Goal: Transaction & Acquisition: Book appointment/travel/reservation

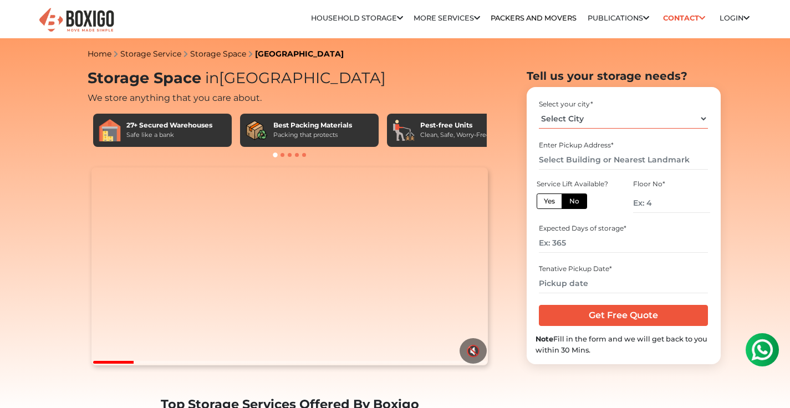
click at [554, 123] on select "Select City [GEOGRAPHIC_DATA] [GEOGRAPHIC_DATA] [GEOGRAPHIC_DATA] [GEOGRAPHIC_D…" at bounding box center [623, 118] width 169 height 19
select select "[GEOGRAPHIC_DATA]"
click at [539, 109] on select "Select City [GEOGRAPHIC_DATA] [GEOGRAPHIC_DATA] [GEOGRAPHIC_DATA] [GEOGRAPHIC_D…" at bounding box center [623, 118] width 169 height 19
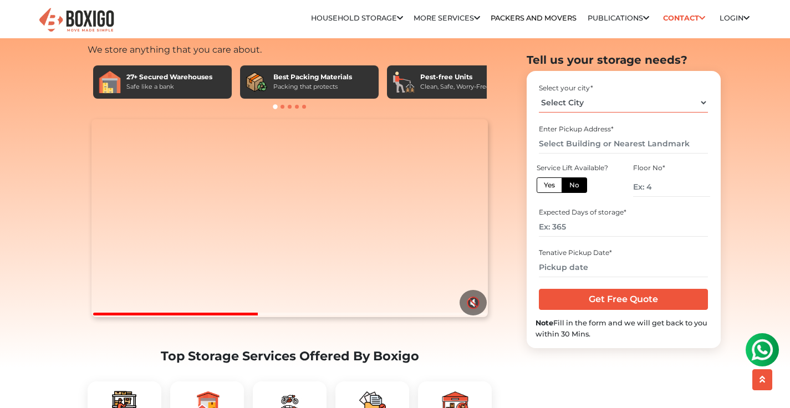
scroll to position [45, 0]
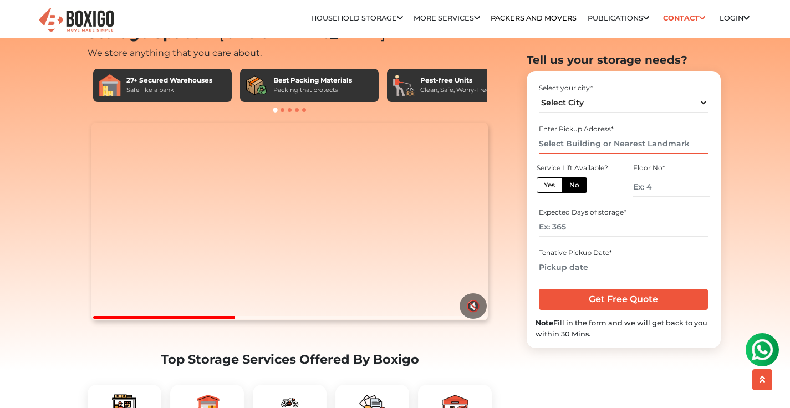
click at [562, 142] on input "text" at bounding box center [623, 143] width 169 height 19
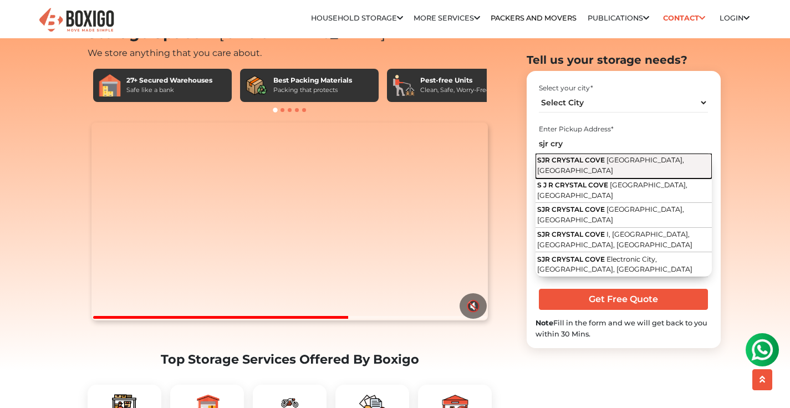
click at [558, 171] on span "Hulimangala Main Road, Electronic City, Bengaluru, Karnataka" at bounding box center [610, 165] width 147 height 19
type input "SJR CRYSTAL COVE, Hulimangala Main Road, Electronic City, Bengaluru, Karnataka"
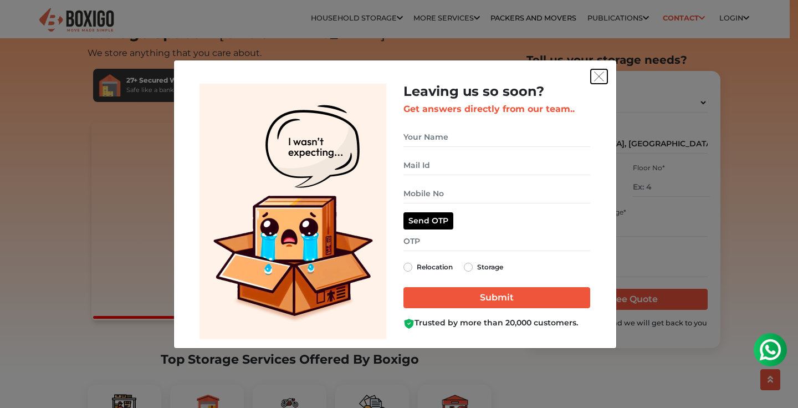
click at [598, 78] on img "get free quote dialog" at bounding box center [599, 76] width 10 height 10
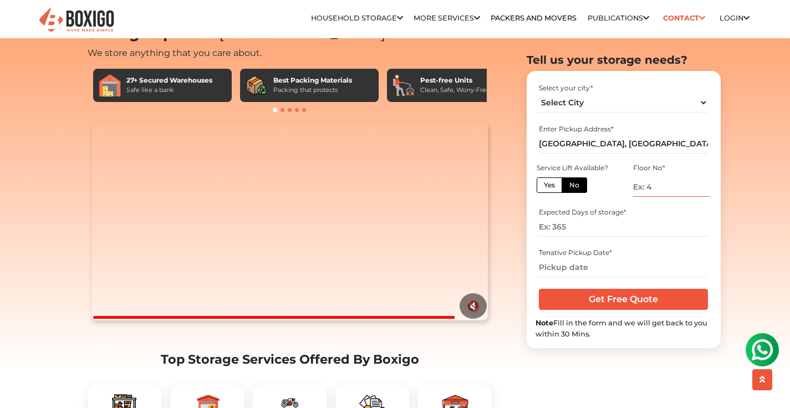
click at [640, 195] on input "number" at bounding box center [671, 186] width 76 height 19
click at [536, 18] on link "Packers and Movers" at bounding box center [533, 18] width 86 height 8
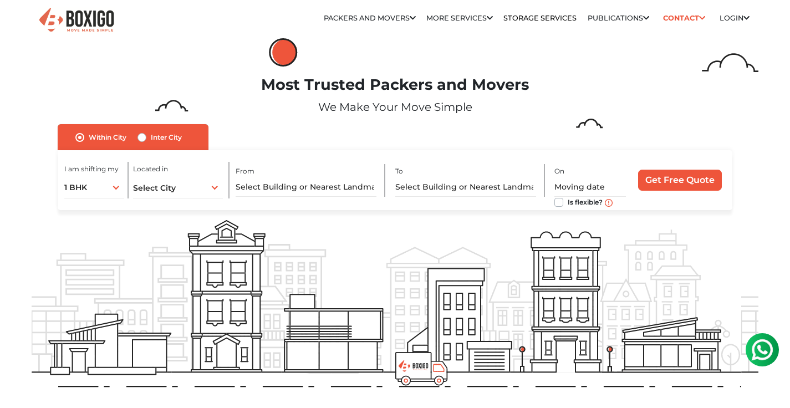
click at [151, 139] on label "Inter City" at bounding box center [166, 137] width 31 height 13
click at [141, 139] on input "Inter City" at bounding box center [141, 136] width 9 height 11
radio input "true"
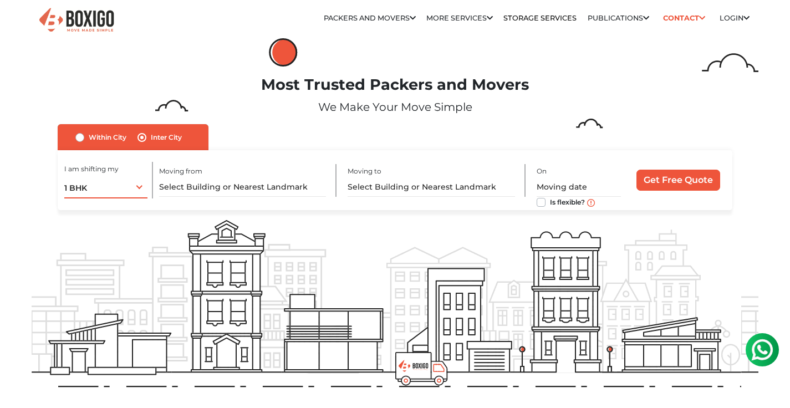
click at [132, 194] on div "1 BHK 1 BHK 2 BHK 3 BHK 3 + BHK FEW ITEMS" at bounding box center [105, 186] width 83 height 23
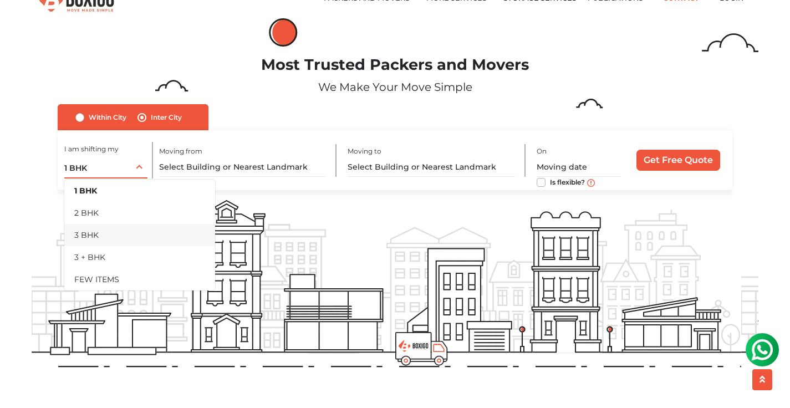
scroll to position [26, 0]
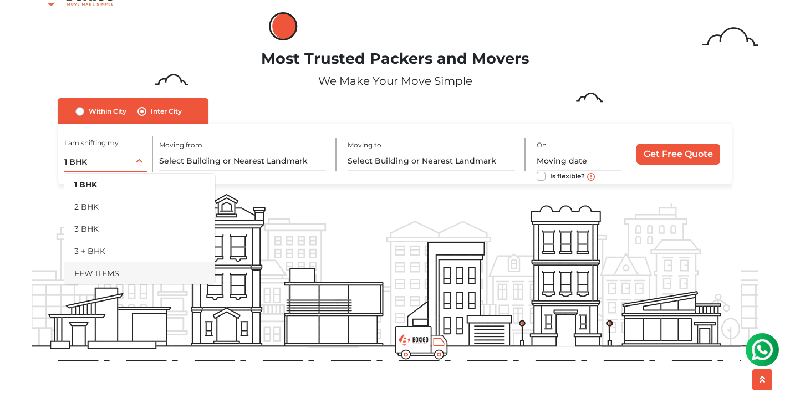
click at [125, 267] on li "FEW ITEMS" at bounding box center [139, 273] width 151 height 22
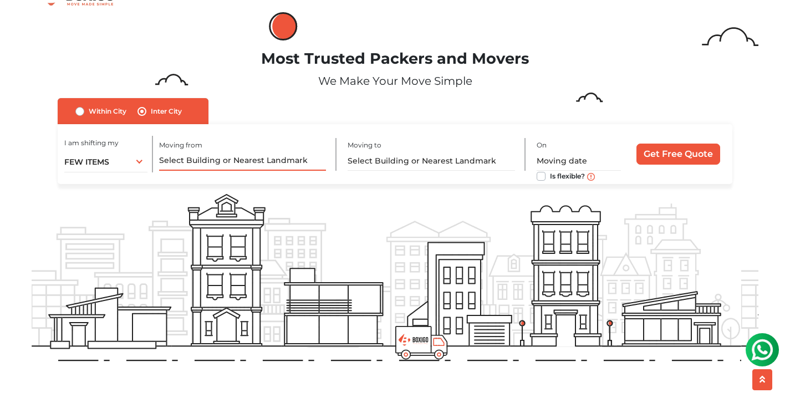
click at [220, 156] on input "text" at bounding box center [242, 160] width 167 height 19
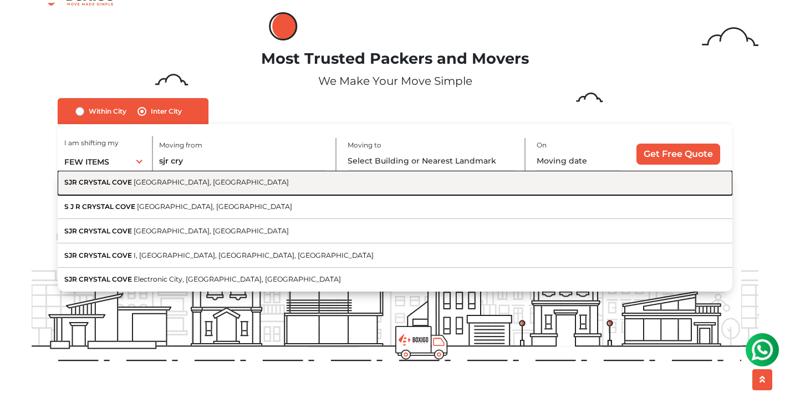
click at [205, 178] on span "Hulimangala Main Road, Electronic City, Bengaluru, Karnataka" at bounding box center [211, 182] width 155 height 8
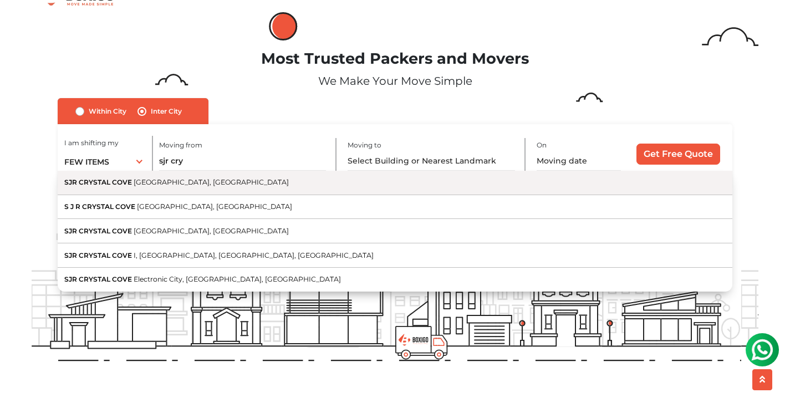
type input "SJR CRYSTAL COVE, Hulimangala Main Road, Electronic City, Bengaluru, Karnataka"
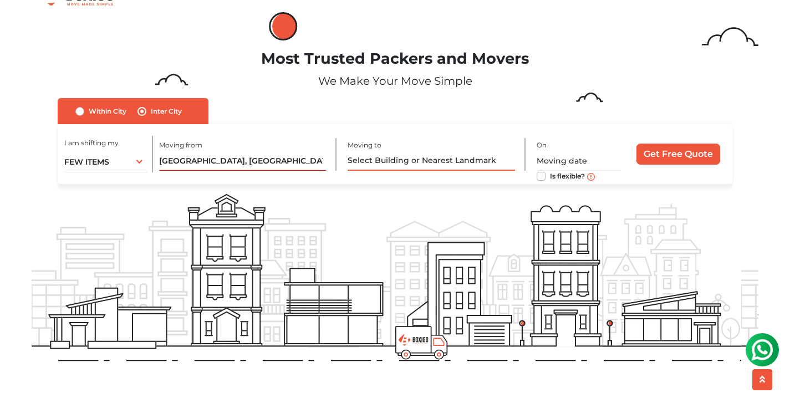
click at [388, 158] on input "text" at bounding box center [430, 160] width 167 height 19
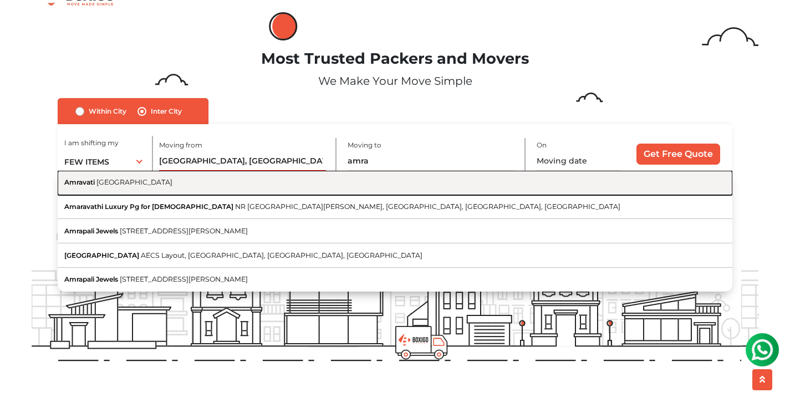
click at [308, 192] on button "Amravati Maharashtra" at bounding box center [395, 183] width 674 height 24
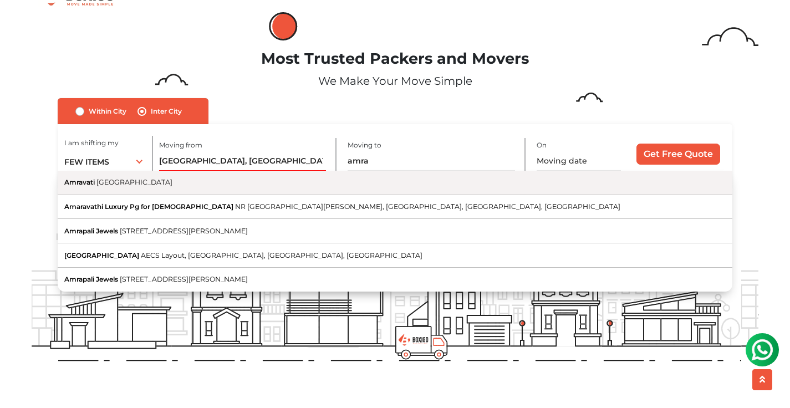
type input "Amravati, Maharashtra"
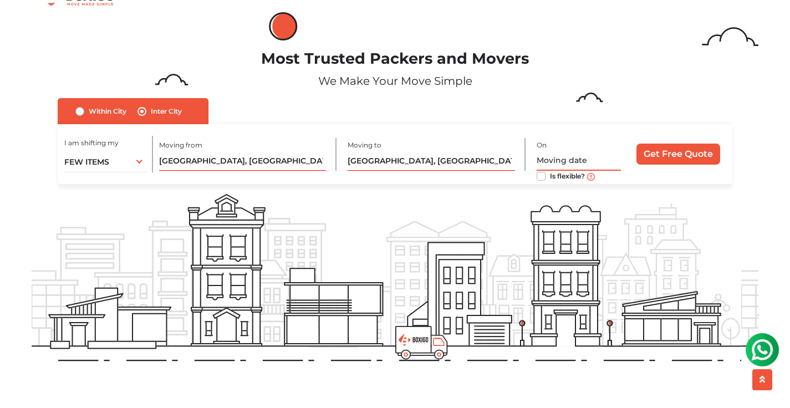
click at [547, 161] on input "text" at bounding box center [578, 160] width 84 height 19
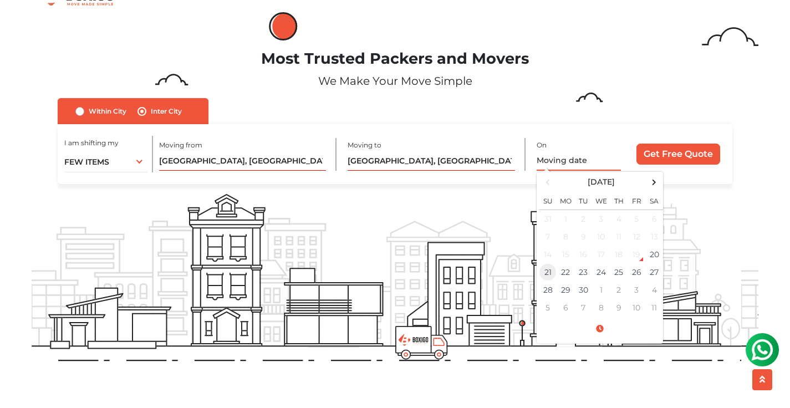
click at [551, 270] on td "21" at bounding box center [548, 272] width 18 height 18
type input "09/21/2025 12:00 AM"
click at [659, 155] on input "Get Free Quote" at bounding box center [678, 154] width 84 height 21
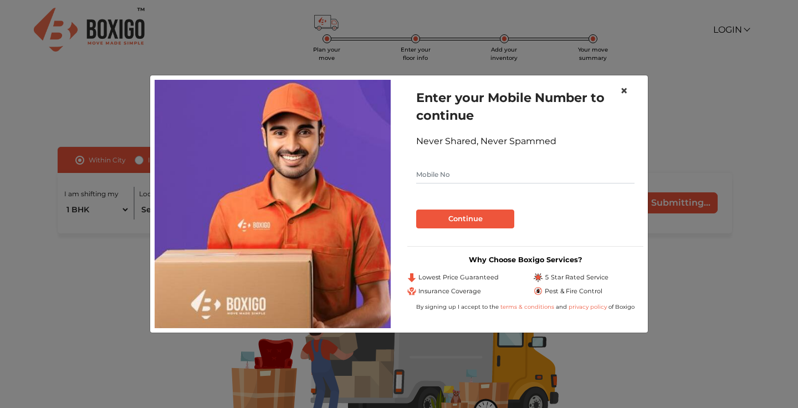
click at [625, 86] on span "×" at bounding box center [624, 91] width 8 height 16
